Goal: Find specific page/section: Find specific page/section

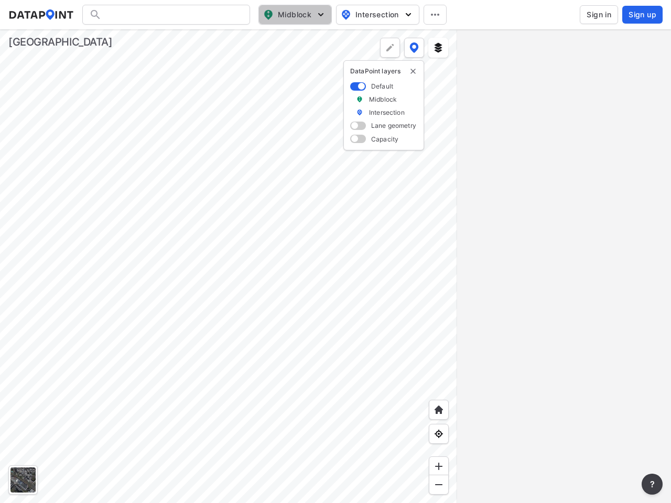
click at [295, 15] on span "Midblock" at bounding box center [294, 14] width 62 height 13
click at [377, 15] on span "Intersection" at bounding box center [377, 14] width 72 height 13
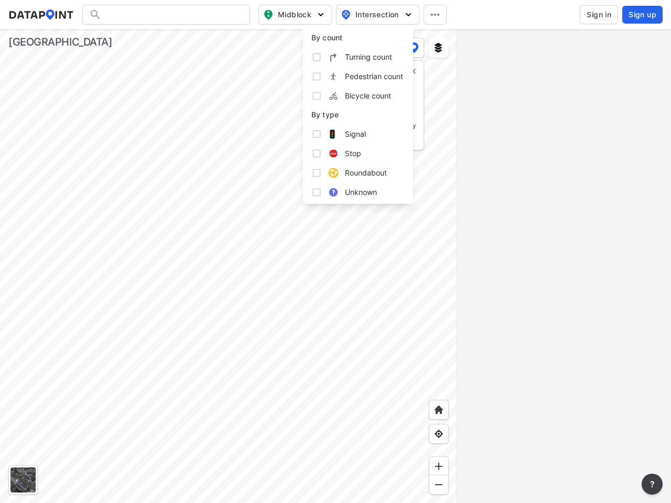
click at [435, 15] on icon at bounding box center [435, 15] width 8 height 2
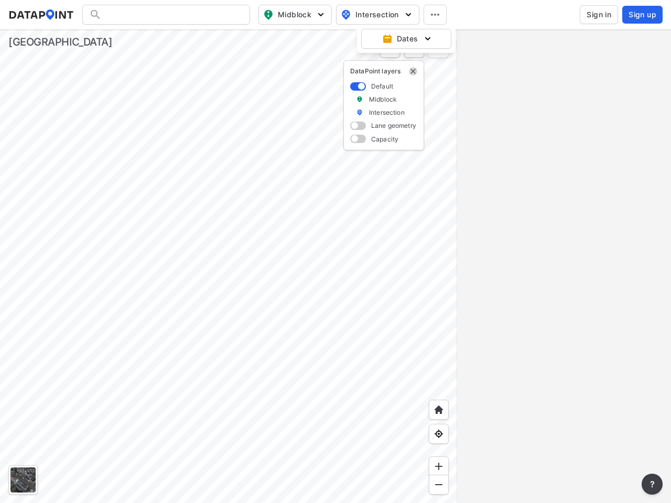
click at [413, 71] on img "delete" at bounding box center [413, 71] width 8 height 8
click at [23, 480] on div at bounding box center [22, 480] width 25 height 25
click at [439, 410] on img at bounding box center [439, 410] width 10 height 10
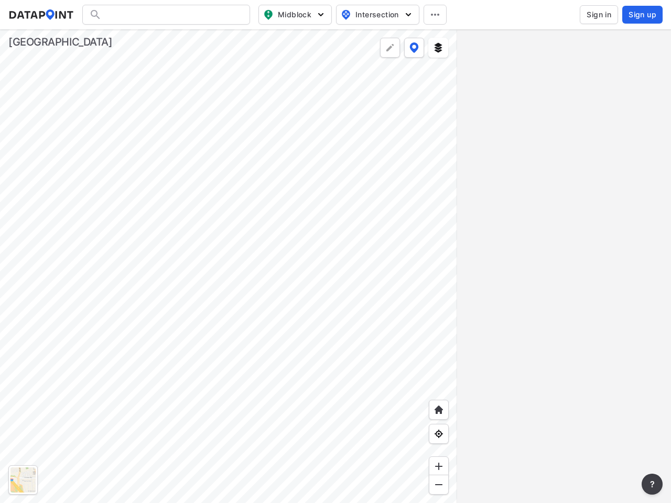
click at [439, 434] on img at bounding box center [439, 434] width 10 height 10
click at [439, 467] on img at bounding box center [439, 466] width 10 height 10
click at [439, 485] on img at bounding box center [439, 485] width 10 height 10
